Goal: Find specific page/section: Find specific page/section

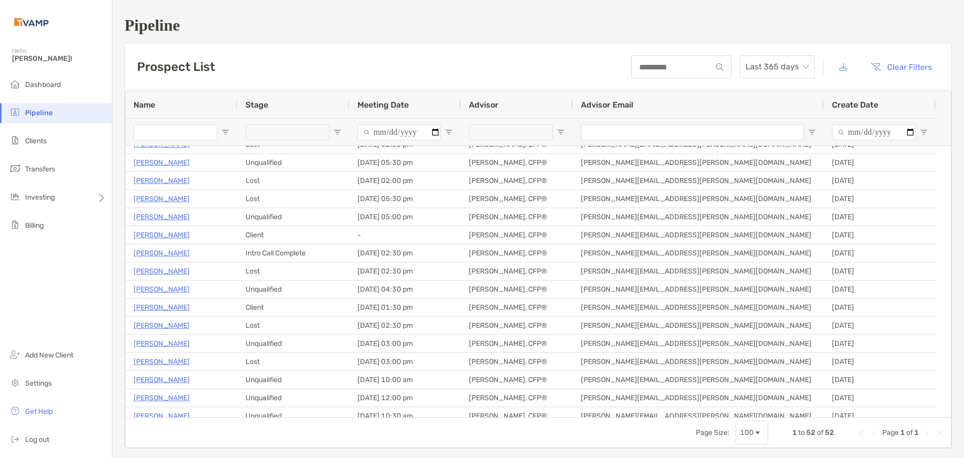
click at [184, 129] on input "Name Filter Input" at bounding box center [176, 132] width 84 height 16
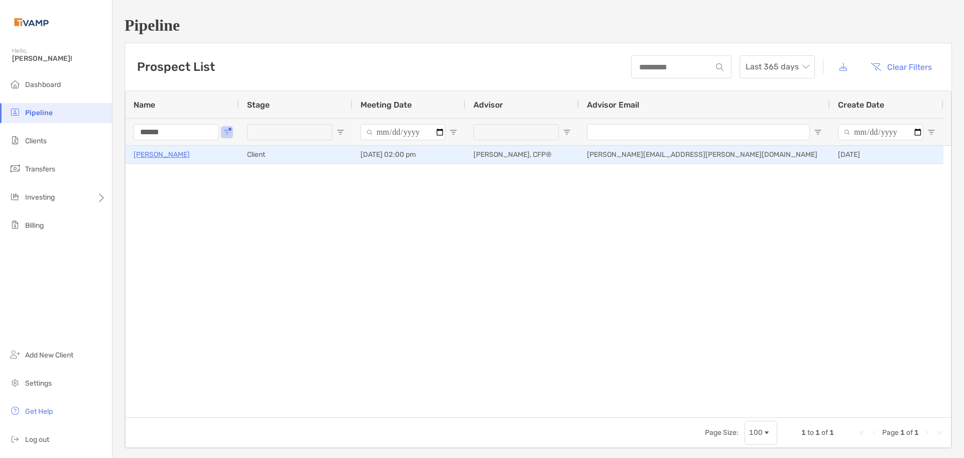
type input "******"
click at [176, 155] on p "[PERSON_NAME]" at bounding box center [162, 154] width 56 height 13
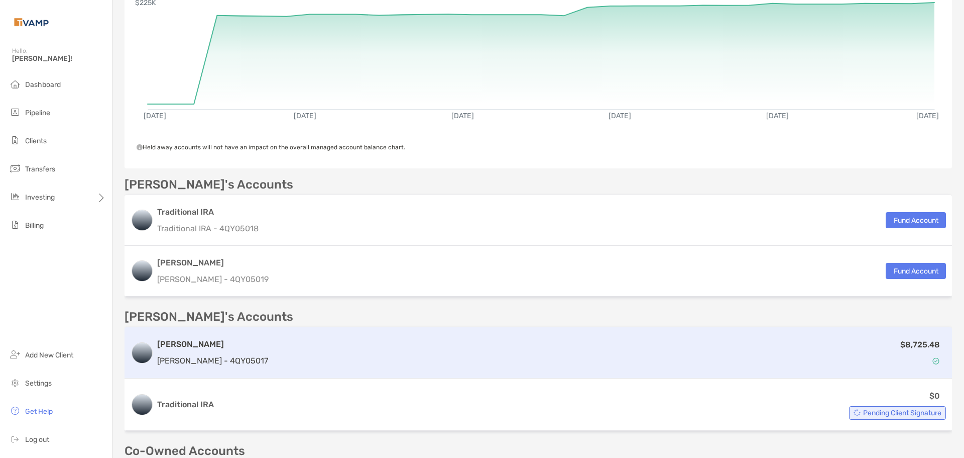
scroll to position [301, 0]
